Goal: Transaction & Acquisition: Purchase product/service

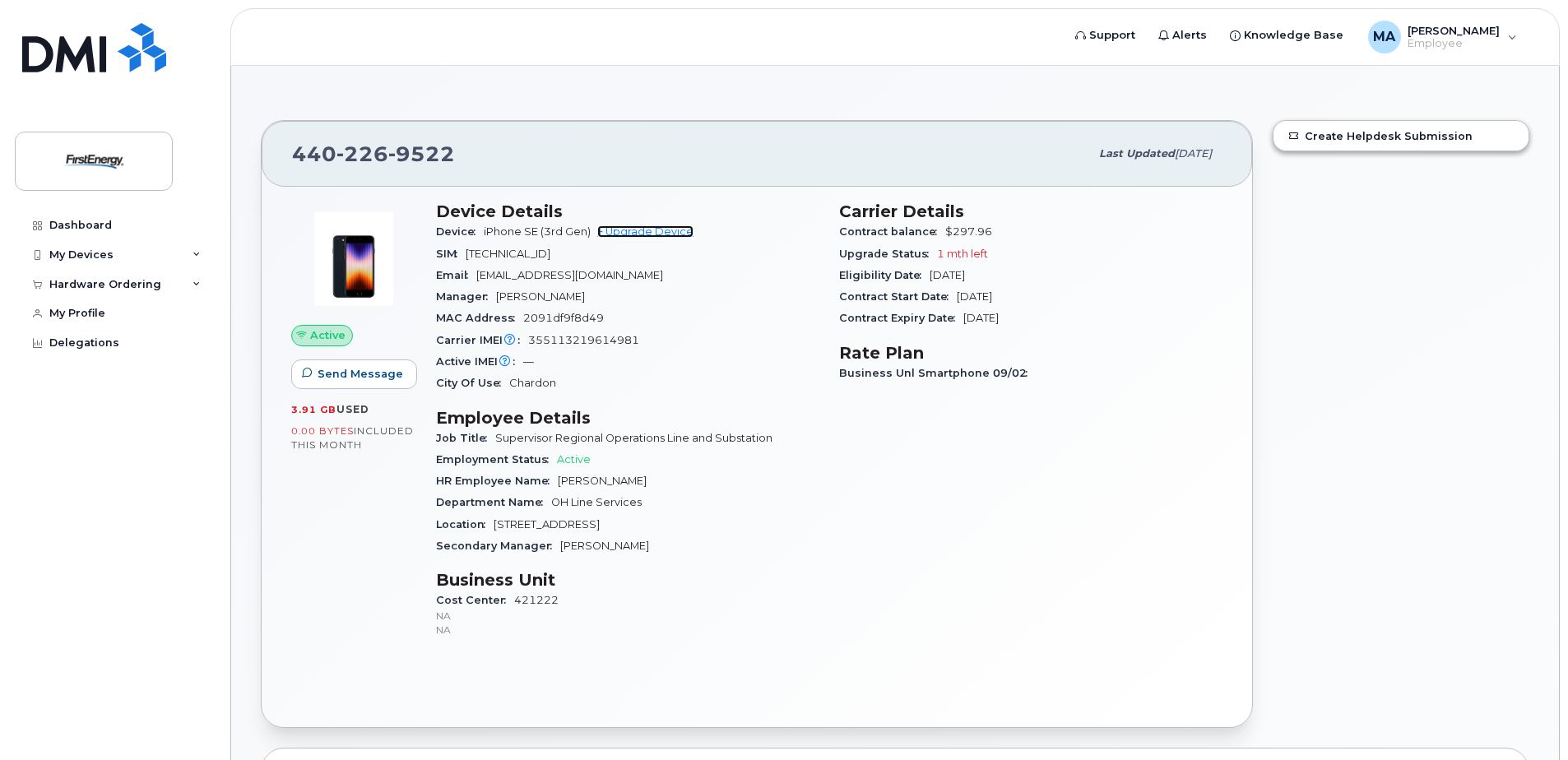
click at [665, 233] on link "+ Upgrade Device" at bounding box center [645, 231] width 96 height 12
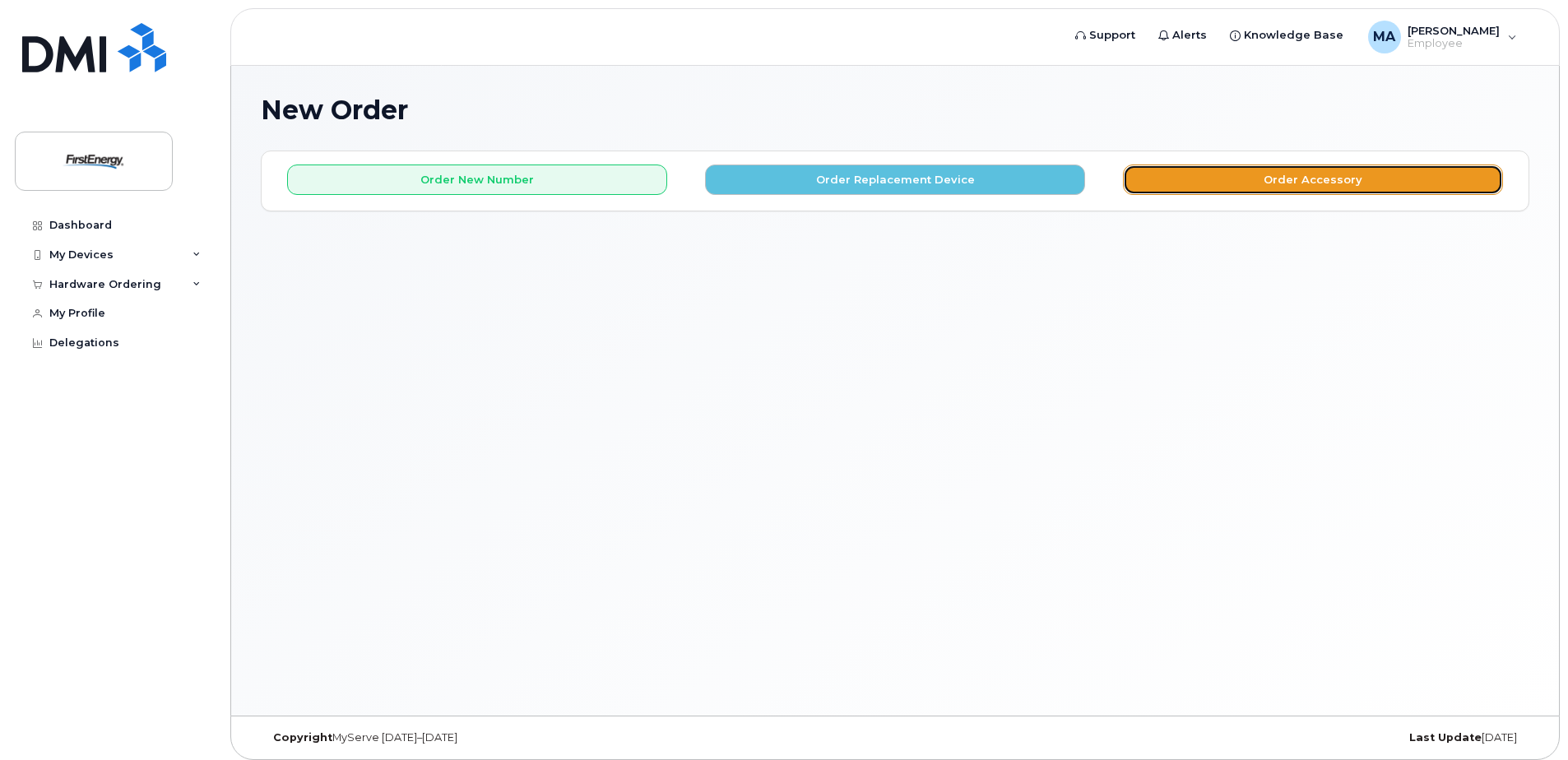
click at [1313, 188] on button "Order Accessory" at bounding box center [1314, 180] width 380 height 31
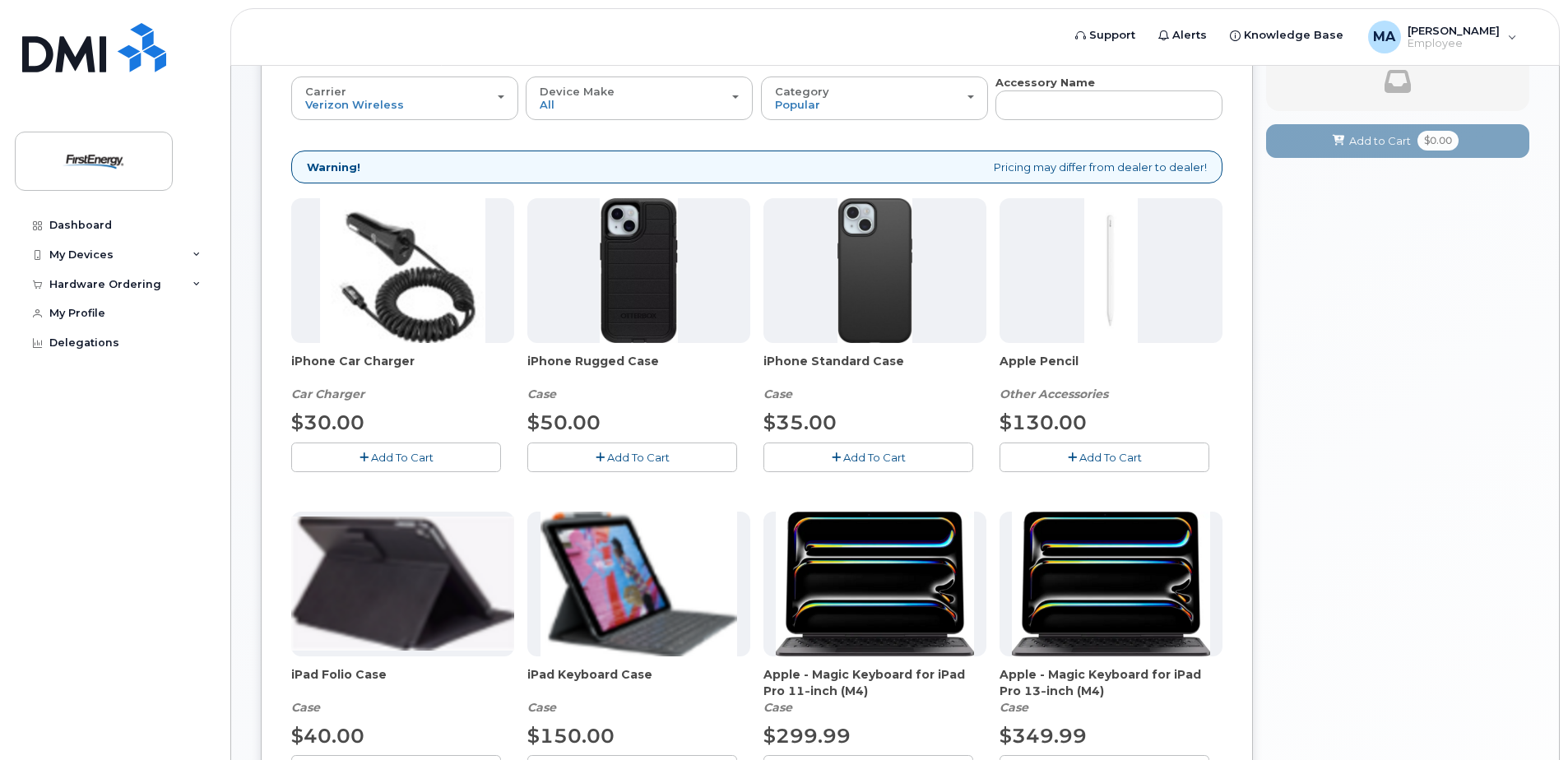
scroll to position [165, 0]
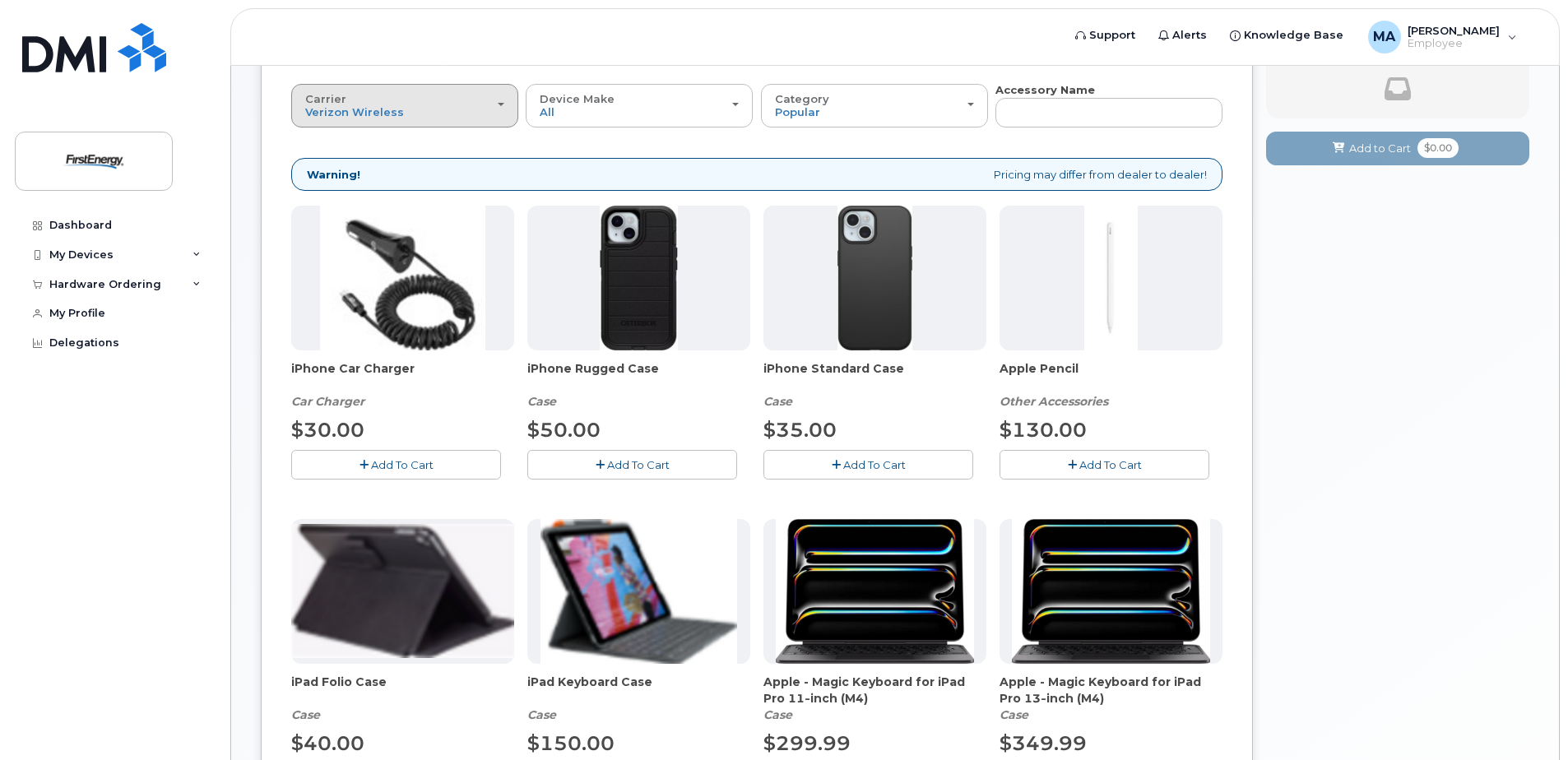
click at [502, 95] on div "Carrier Verizon Wireless AT&T Wireless US Cellular" at bounding box center [405, 105] width 199 height 25
click at [370, 170] on label "AT&T Wireless" at bounding box center [348, 170] width 107 height 20
click at [0, 0] on input "AT&T Wireless" at bounding box center [0, 0] width 0 height 0
click at [92, 258] on div "My Devices" at bounding box center [81, 255] width 64 height 13
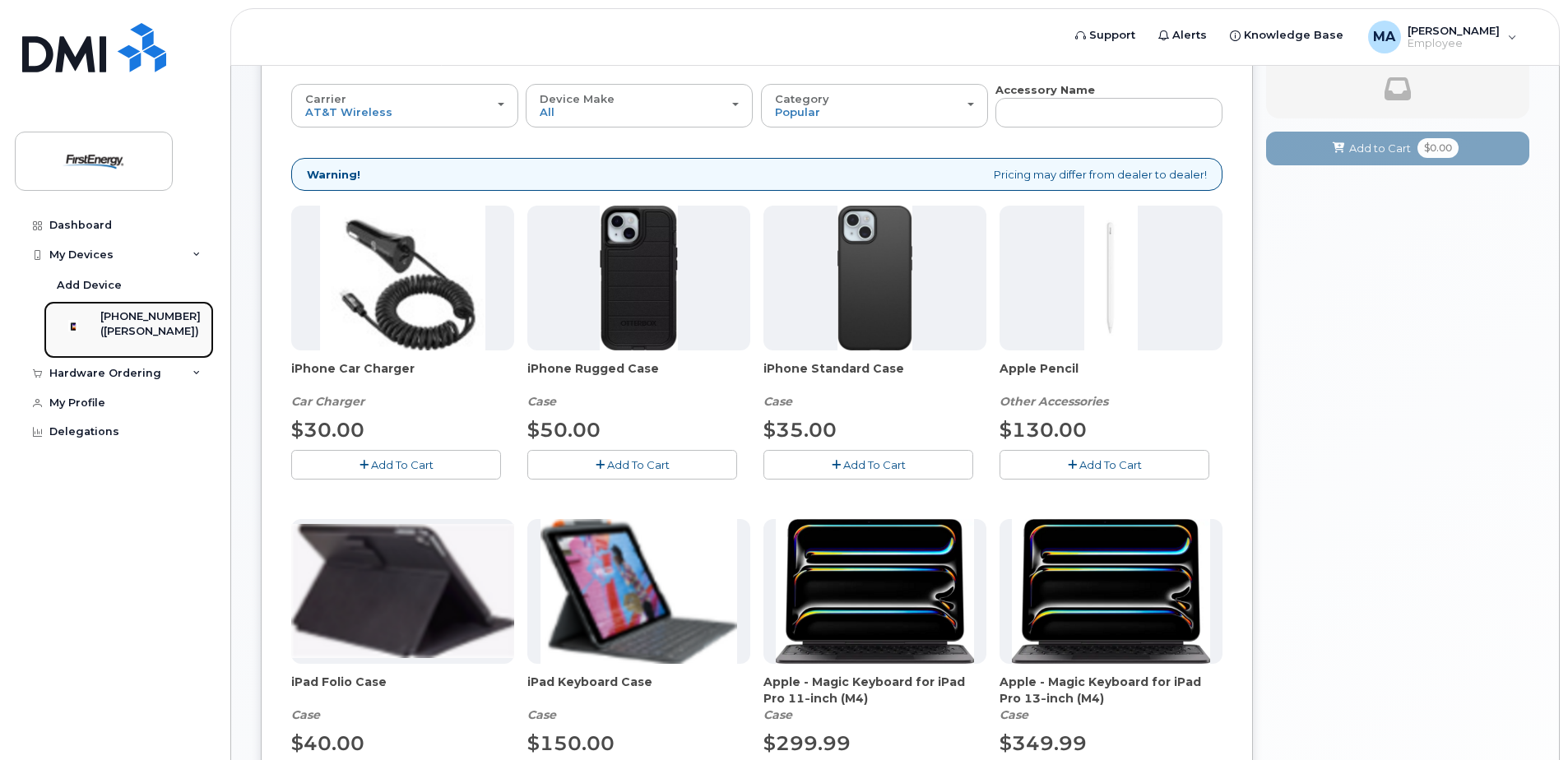
click at [139, 338] on div "([PERSON_NAME])" at bounding box center [151, 332] width 101 height 15
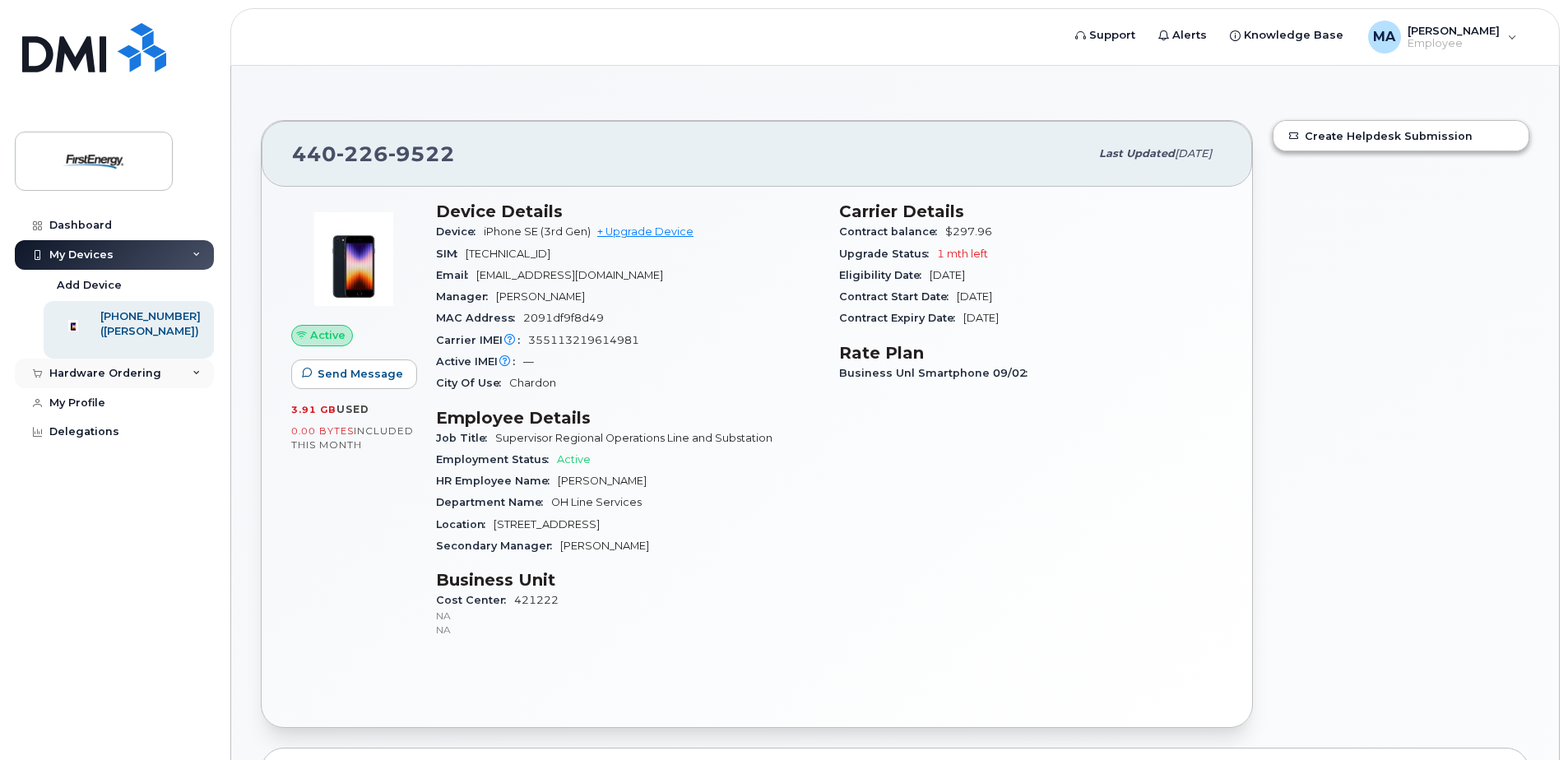
click at [200, 377] on icon at bounding box center [197, 373] width 8 height 8
click at [100, 442] on div "New Order" at bounding box center [88, 435] width 62 height 15
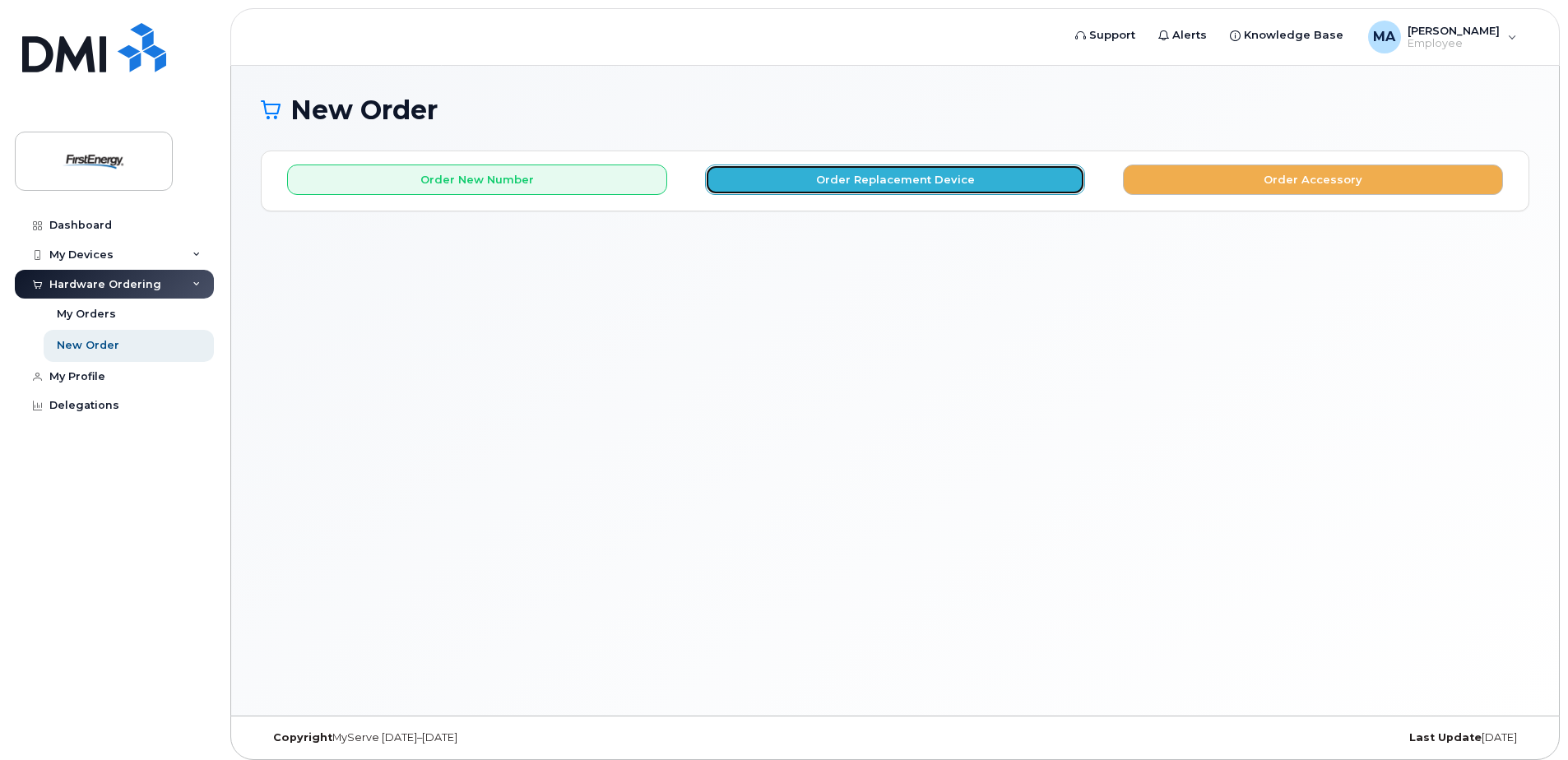
click at [922, 189] on button "Order Replacement Device" at bounding box center [895, 180] width 380 height 31
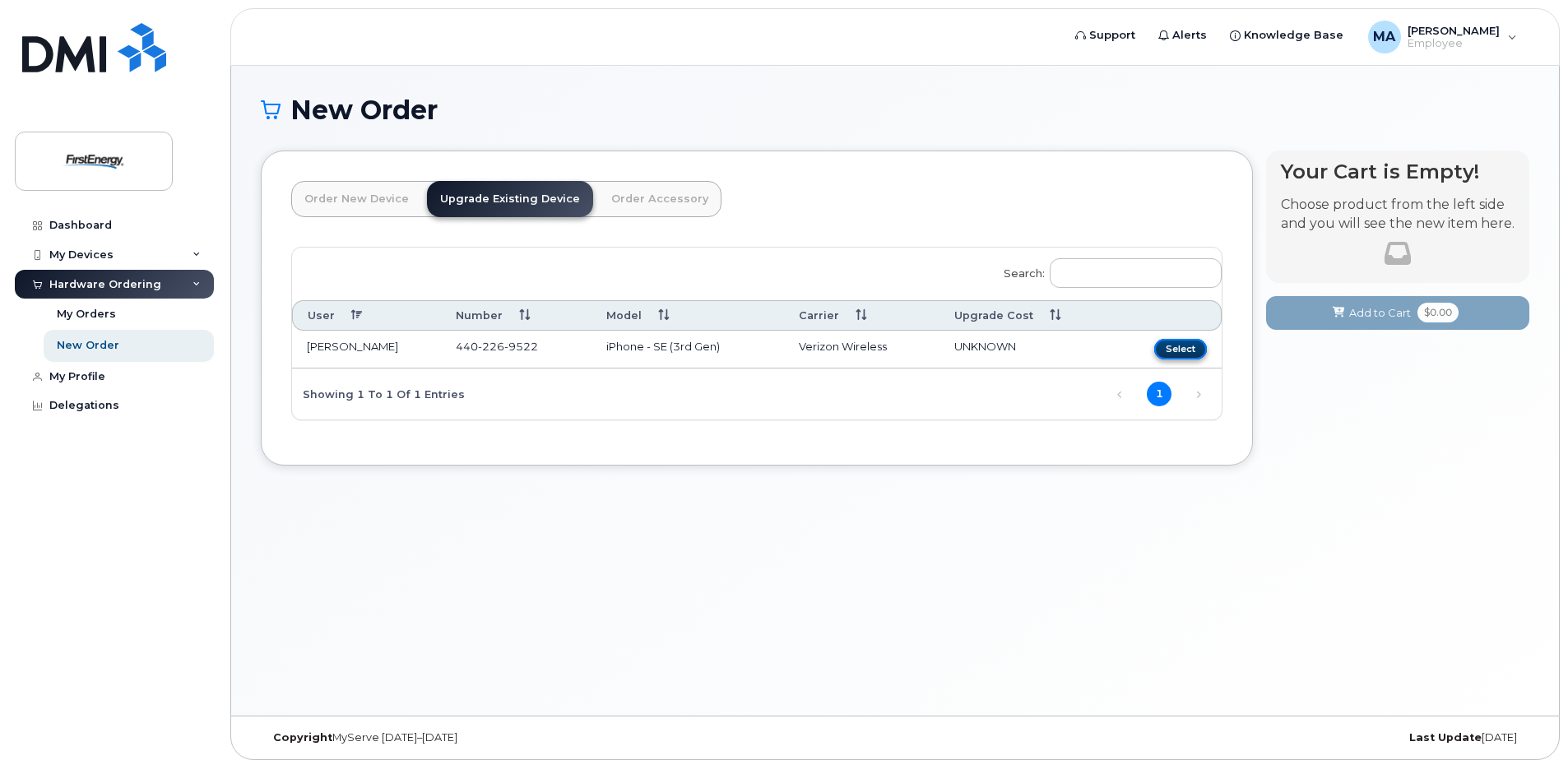
click at [1193, 349] on button "Select" at bounding box center [1180, 349] width 53 height 20
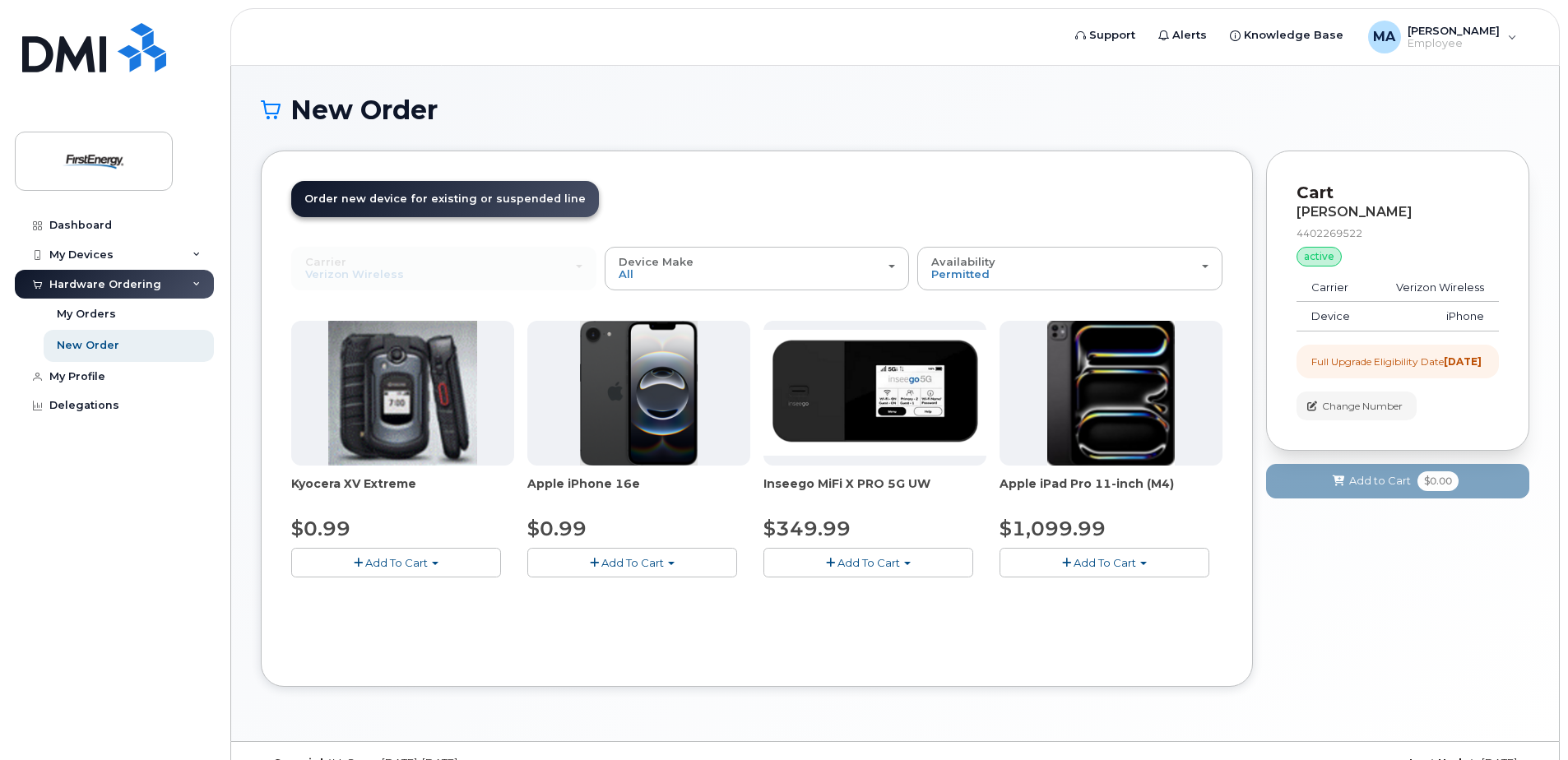
click at [639, 385] on img at bounding box center [639, 392] width 118 height 144
click at [773, 265] on div "Device Make All Cell Phone iPhone Modem Tablet" at bounding box center [757, 268] width 278 height 25
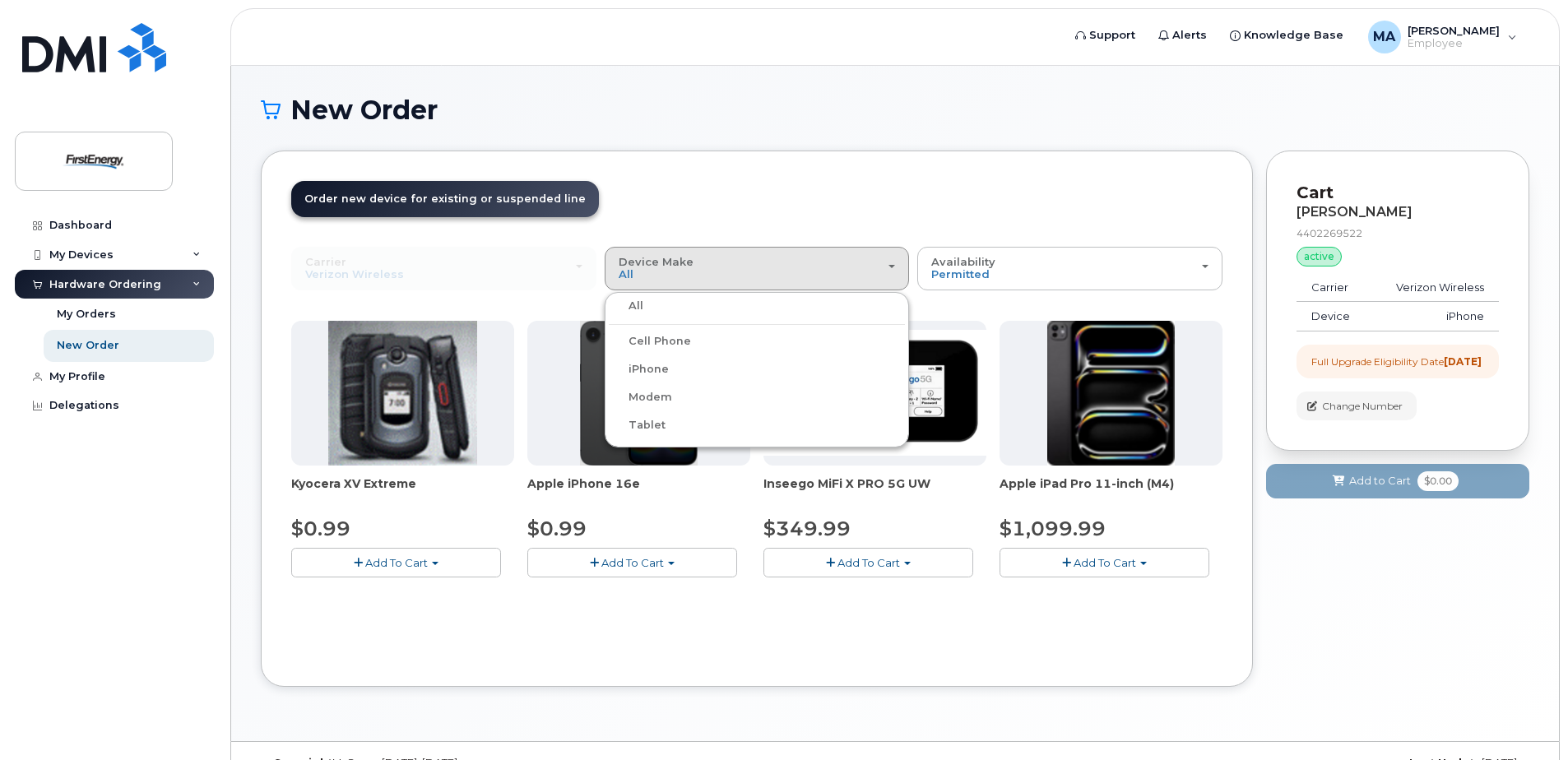
click at [819, 204] on header "Order New Device Upgrade Existing Device Order Accessory Order new device and n…" at bounding box center [757, 213] width 932 height 66
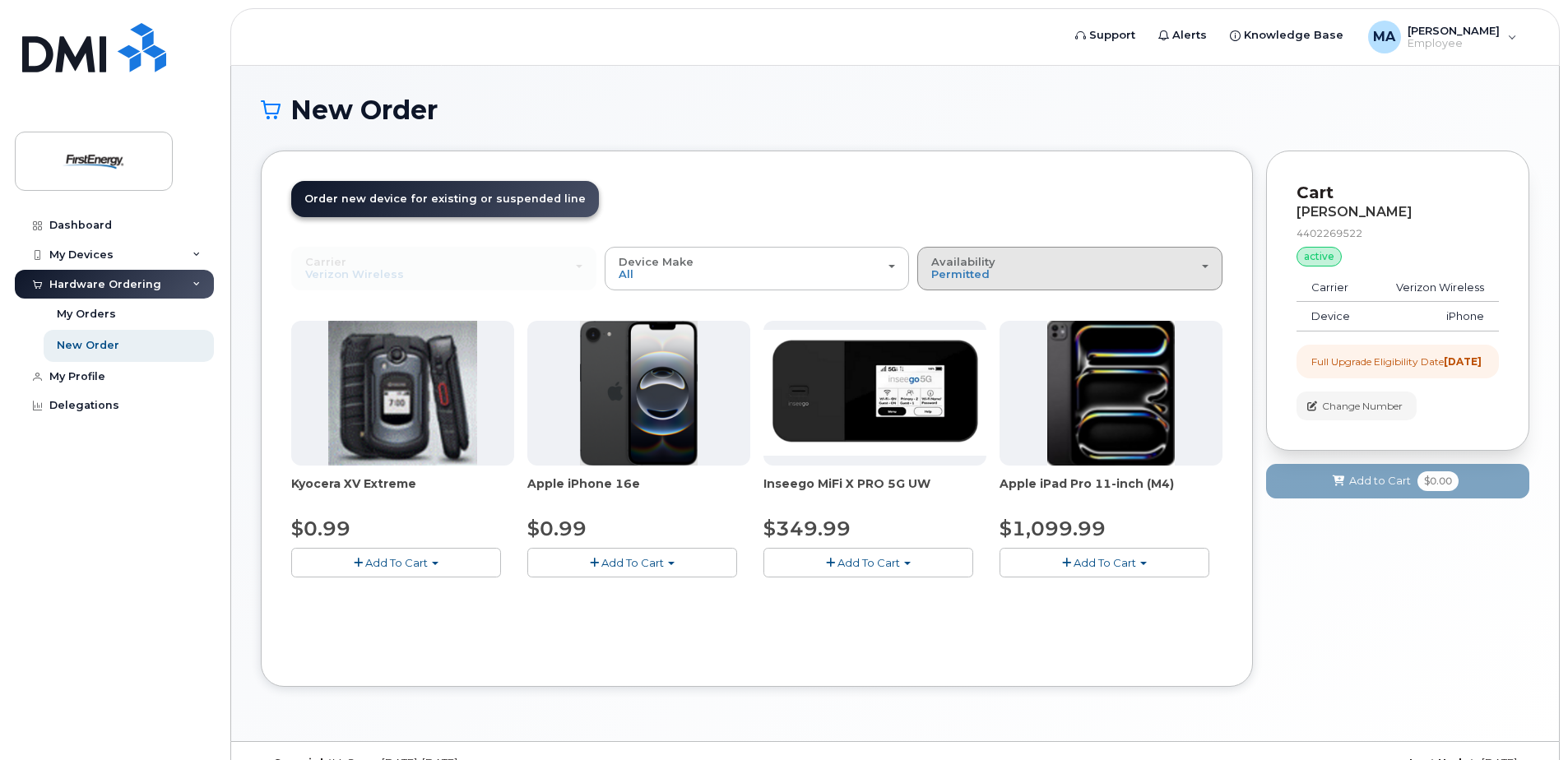
click at [975, 265] on span "Availability" at bounding box center [963, 262] width 64 height 13
click at [985, 208] on header "Order New Device Upgrade Existing Device Order Accessory Order new device and n…" at bounding box center [757, 213] width 932 height 66
click at [956, 251] on button "Availability Permitted All" at bounding box center [1070, 268] width 306 height 43
click at [940, 333] on label "All" at bounding box center [938, 333] width 34 height 20
click at [0, 0] on input "All" at bounding box center [0, 0] width 0 height 0
